Goal: Transaction & Acquisition: Obtain resource

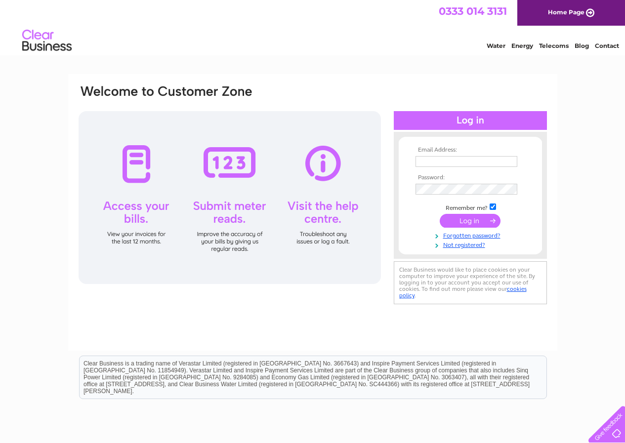
type input "[EMAIL_ADDRESS][DOMAIN_NAME]"
click at [472, 220] on input "submit" at bounding box center [470, 221] width 61 height 14
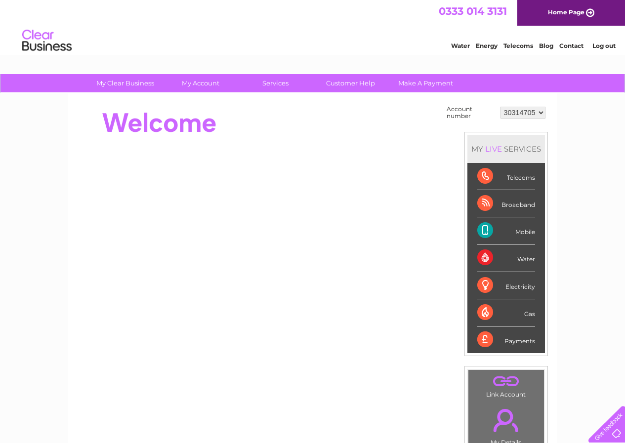
click at [531, 112] on select "30314705" at bounding box center [522, 113] width 45 height 12
click at [485, 179] on div "Telecoms" at bounding box center [506, 176] width 58 height 27
click at [485, 195] on div "Broadband" at bounding box center [506, 203] width 58 height 27
click at [489, 221] on div "Mobile" at bounding box center [506, 230] width 58 height 27
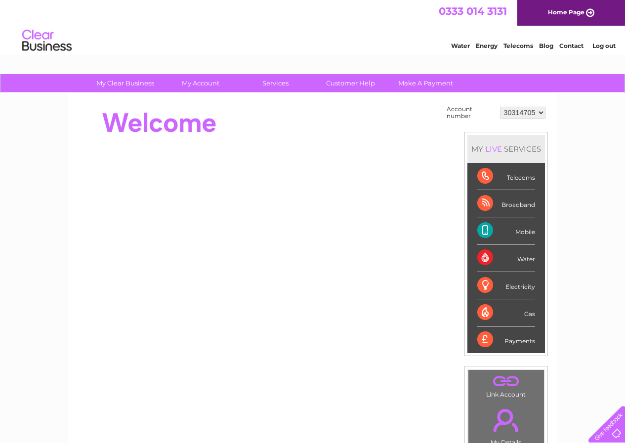
scroll to position [196, 0]
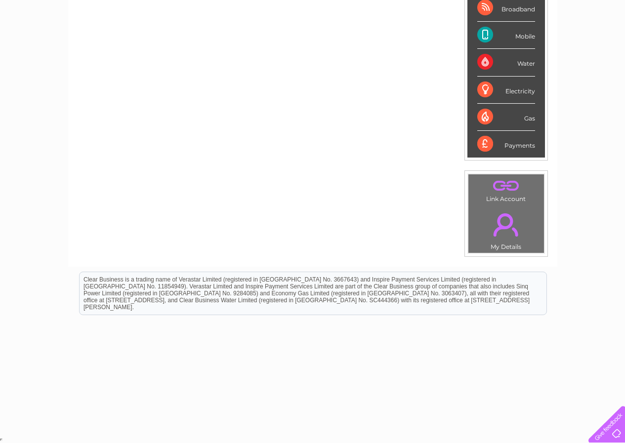
click at [507, 233] on link "." at bounding box center [506, 224] width 71 height 35
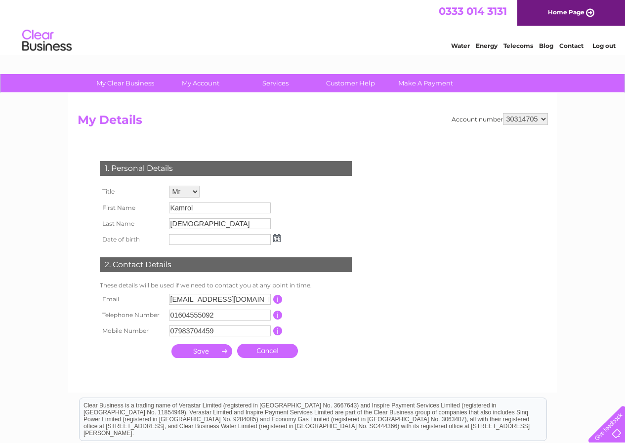
scroll to position [126, 0]
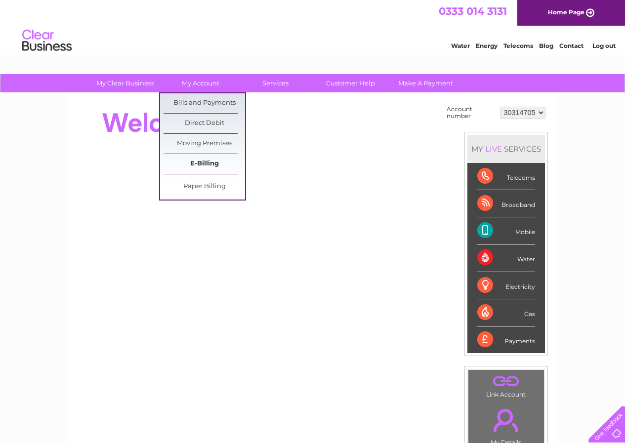
click at [202, 164] on link "E-Billing" at bounding box center [203, 164] width 81 height 20
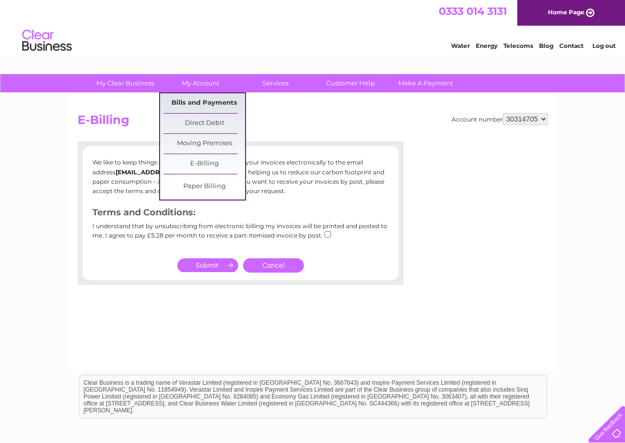
click at [215, 100] on link "Bills and Payments" at bounding box center [203, 103] width 81 height 20
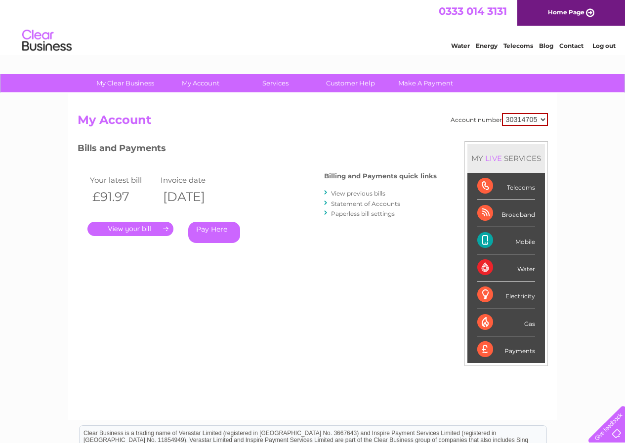
click at [145, 231] on link "." at bounding box center [130, 229] width 86 height 14
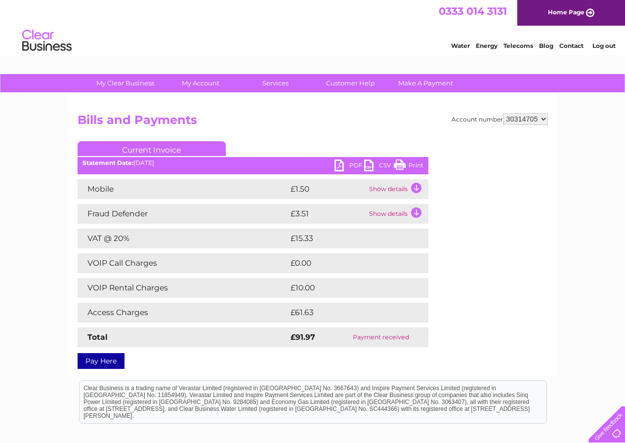
click at [513, 272] on div "Account number 30314705 Bills and Payments Current Invoice PDF CSV Print" at bounding box center [313, 239] width 470 height 252
click at [143, 151] on link "Current Invoice" at bounding box center [152, 148] width 148 height 15
click at [530, 301] on div "Account number 30314705 Bills and Payments Current Invoice PDF CSV Print" at bounding box center [313, 239] width 470 height 252
click at [575, 212] on div "My Clear Business Login Details My Details My Preferences Link Account My Accou…" at bounding box center [312, 309] width 625 height 470
click at [567, 191] on div "My Clear Business Login Details My Details My Preferences Link Account My Accou…" at bounding box center [312, 309] width 625 height 470
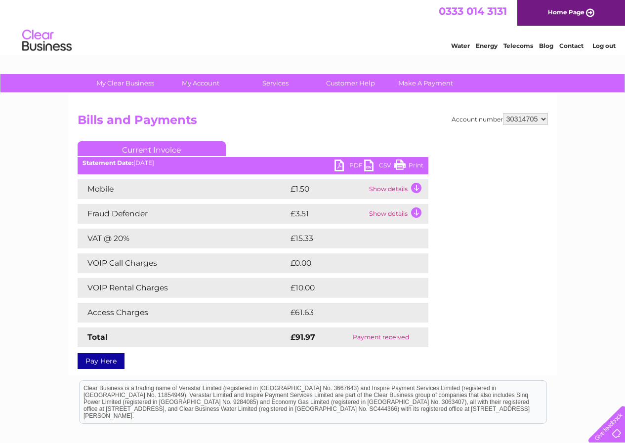
click at [18, 150] on div "My Clear Business Login Details My Details My Preferences Link Account My Accou…" at bounding box center [312, 309] width 625 height 470
click at [178, 148] on link "Current Invoice" at bounding box center [152, 148] width 148 height 15
click at [351, 163] on link "PDF" at bounding box center [349, 167] width 30 height 14
